Goal: Navigation & Orientation: Find specific page/section

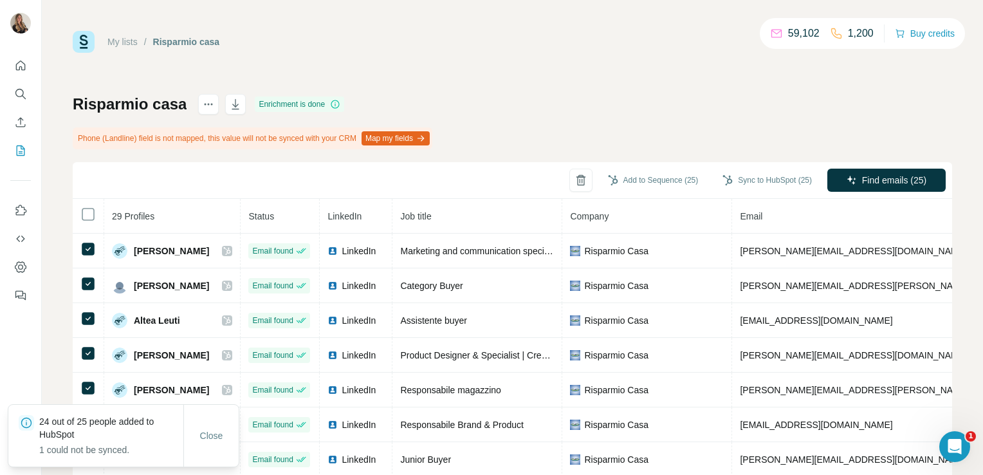
scroll to position [202, 0]
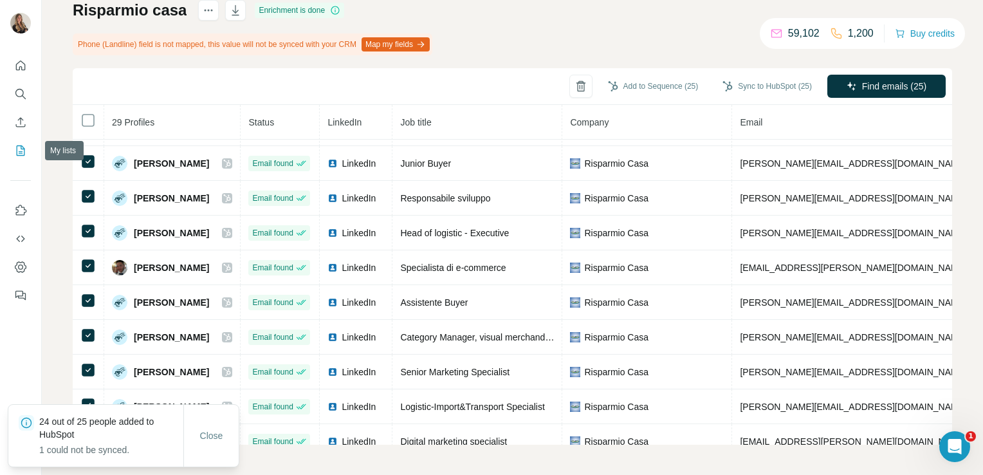
click at [23, 153] on icon "My lists" at bounding box center [20, 150] width 13 height 13
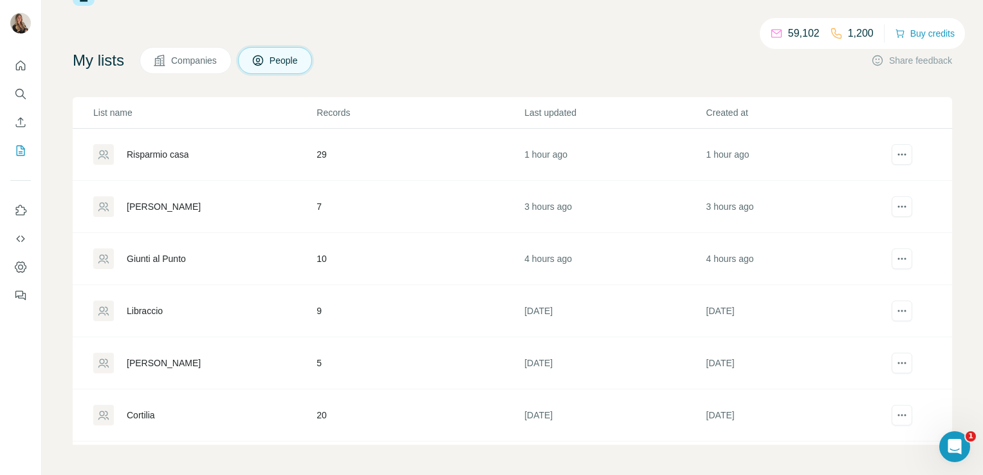
click at [164, 364] on div "[PERSON_NAME]" at bounding box center [164, 362] width 74 height 13
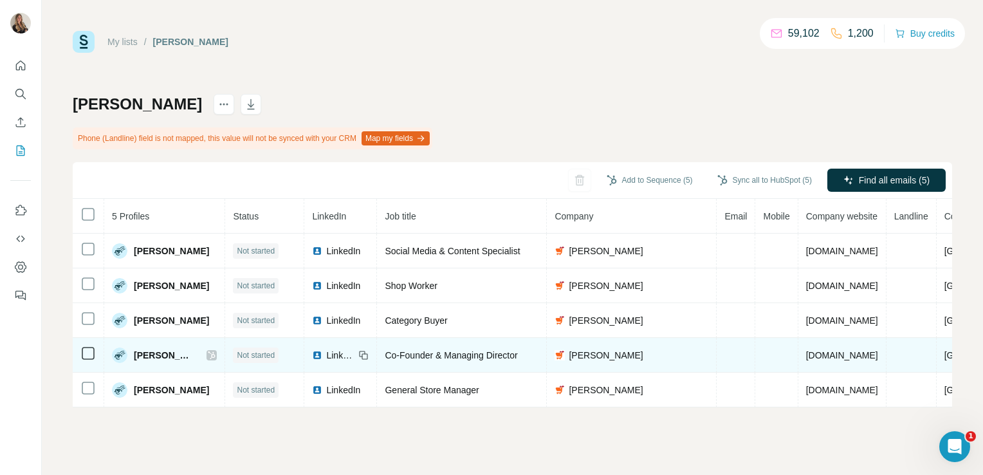
click at [327, 354] on span "LinkedIn" at bounding box center [340, 355] width 28 height 13
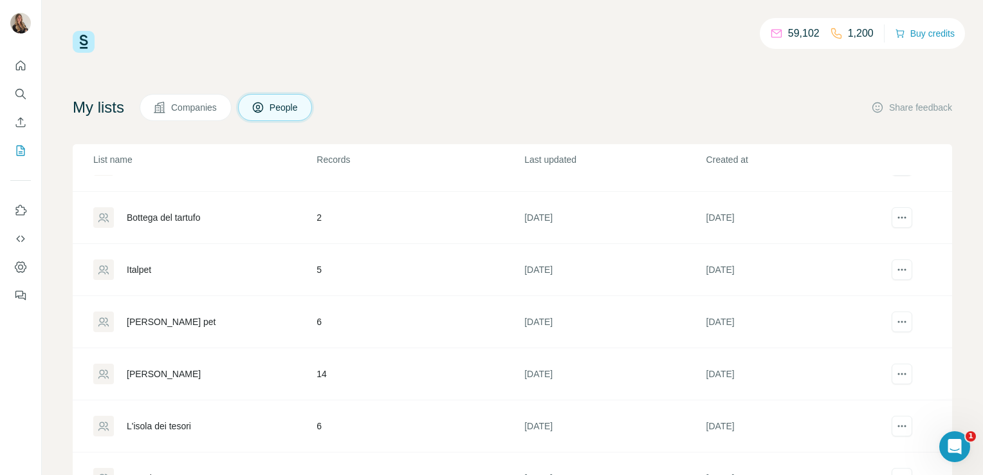
scroll to position [557, 0]
click at [134, 265] on div "Italpet" at bounding box center [139, 268] width 24 height 13
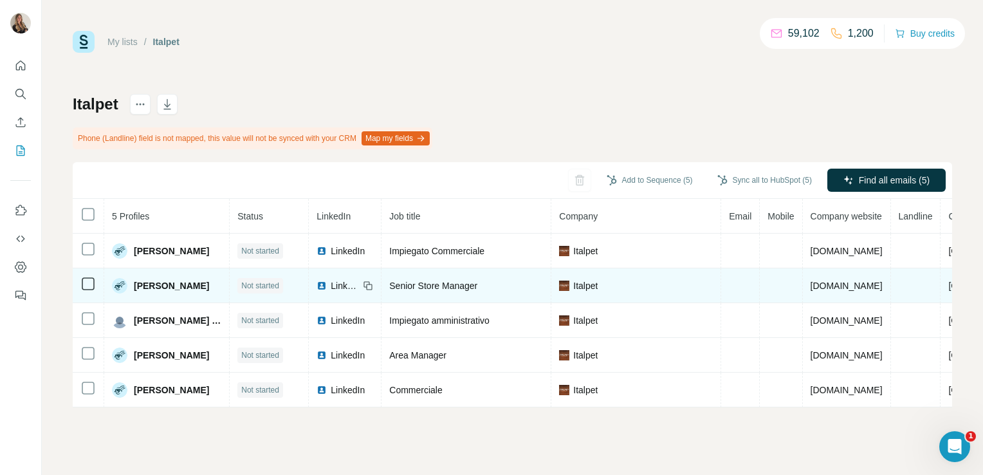
click at [331, 285] on span "LinkedIn" at bounding box center [345, 285] width 28 height 13
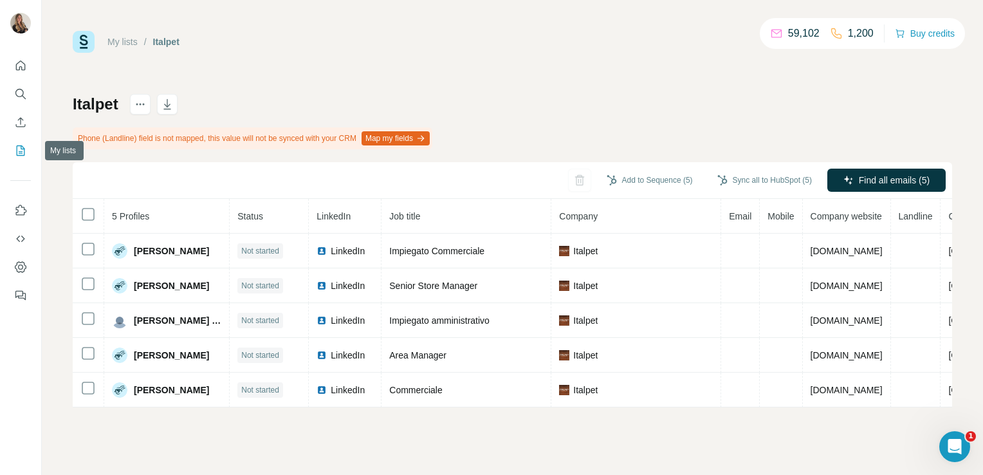
click at [20, 153] on icon "My lists" at bounding box center [22, 149] width 6 height 8
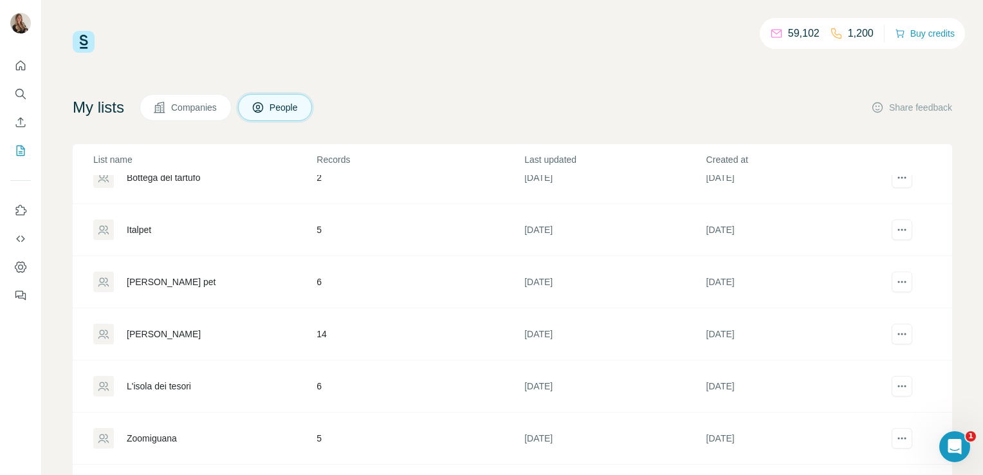
scroll to position [615, 0]
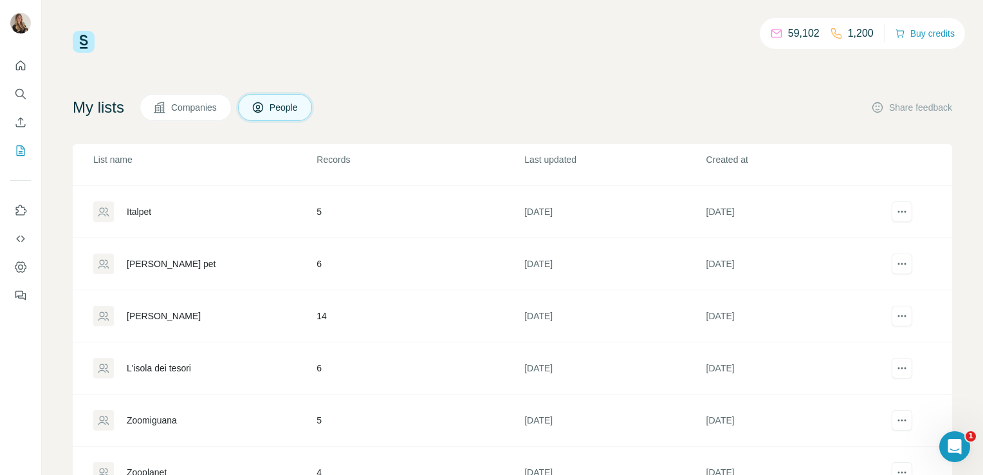
click at [150, 309] on div "[PERSON_NAME]" at bounding box center [164, 315] width 74 height 13
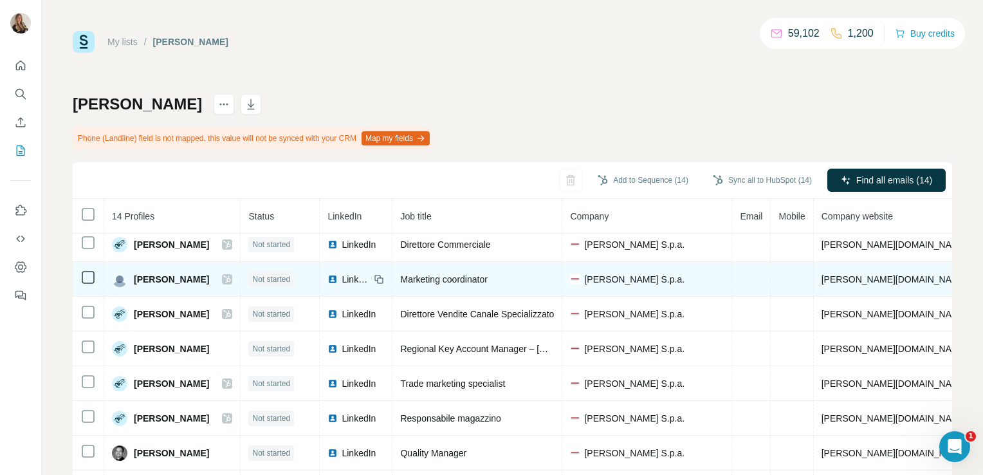
scroll to position [184, 0]
click at [359, 273] on span "LinkedIn" at bounding box center [355, 277] width 28 height 13
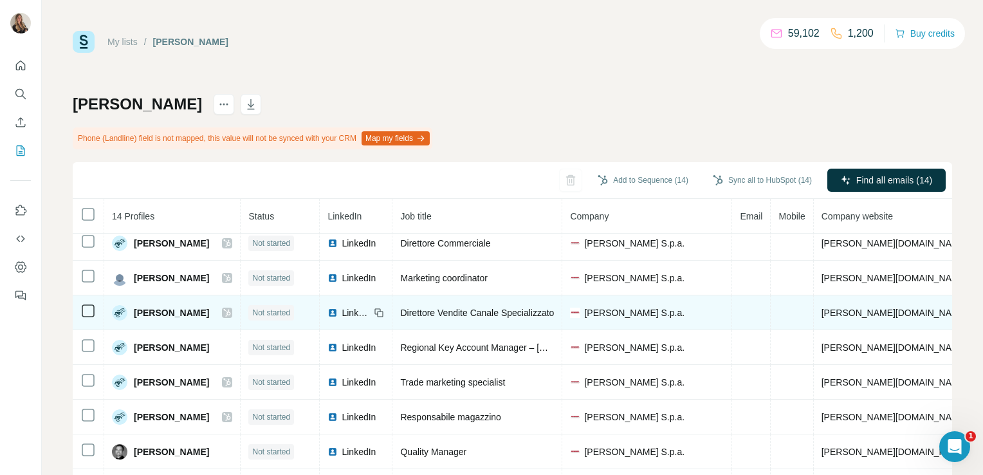
click at [228, 307] on icon at bounding box center [227, 312] width 8 height 10
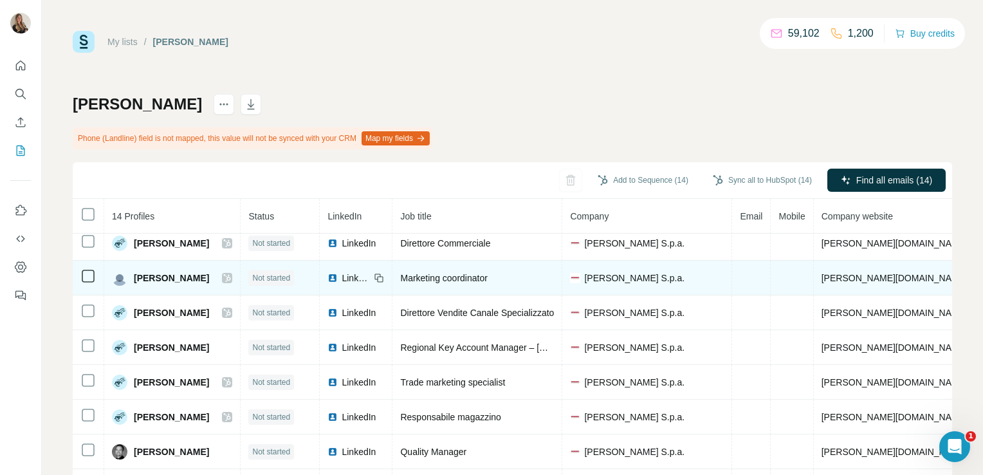
scroll to position [0, 0]
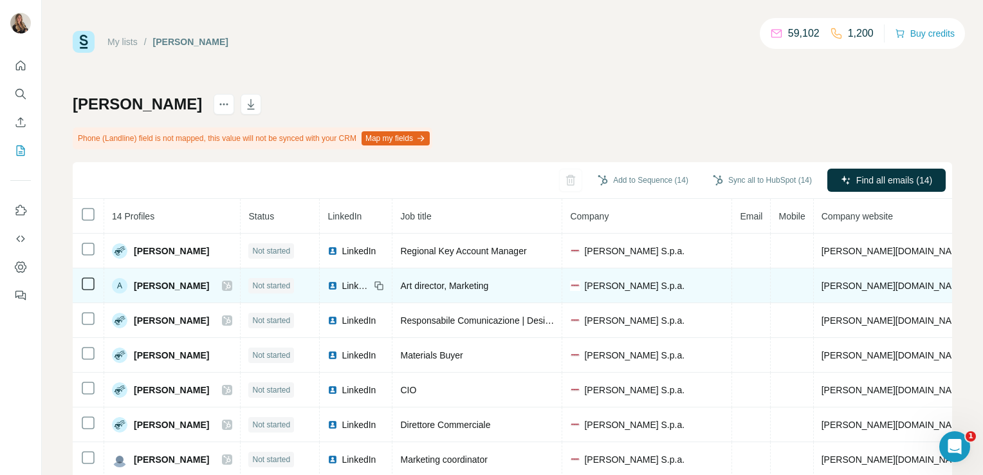
click at [226, 287] on icon at bounding box center [227, 285] width 8 height 10
